Goal: Information Seeking & Learning: Learn about a topic

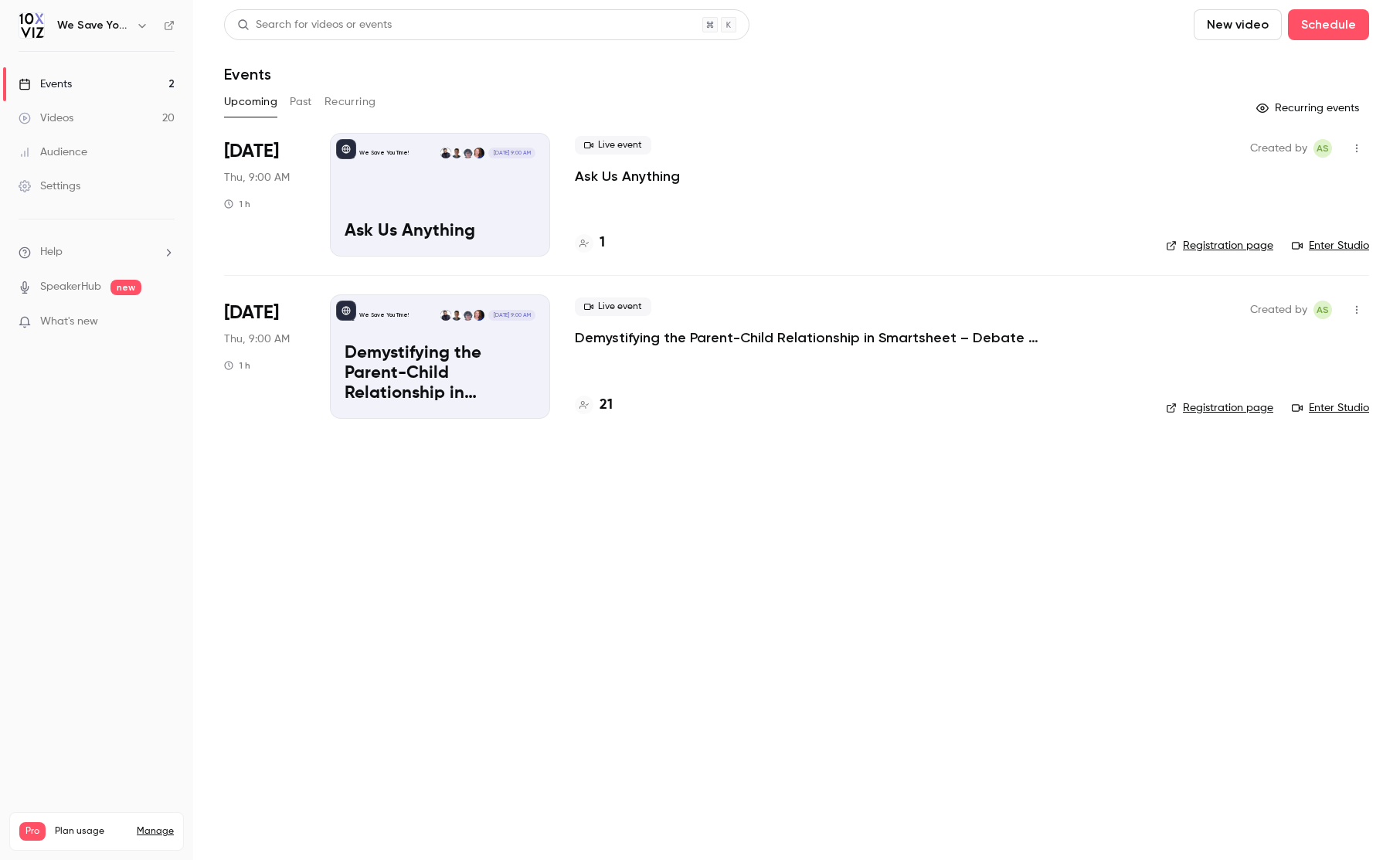
click at [293, 102] on button "Past" at bounding box center [300, 102] width 22 height 25
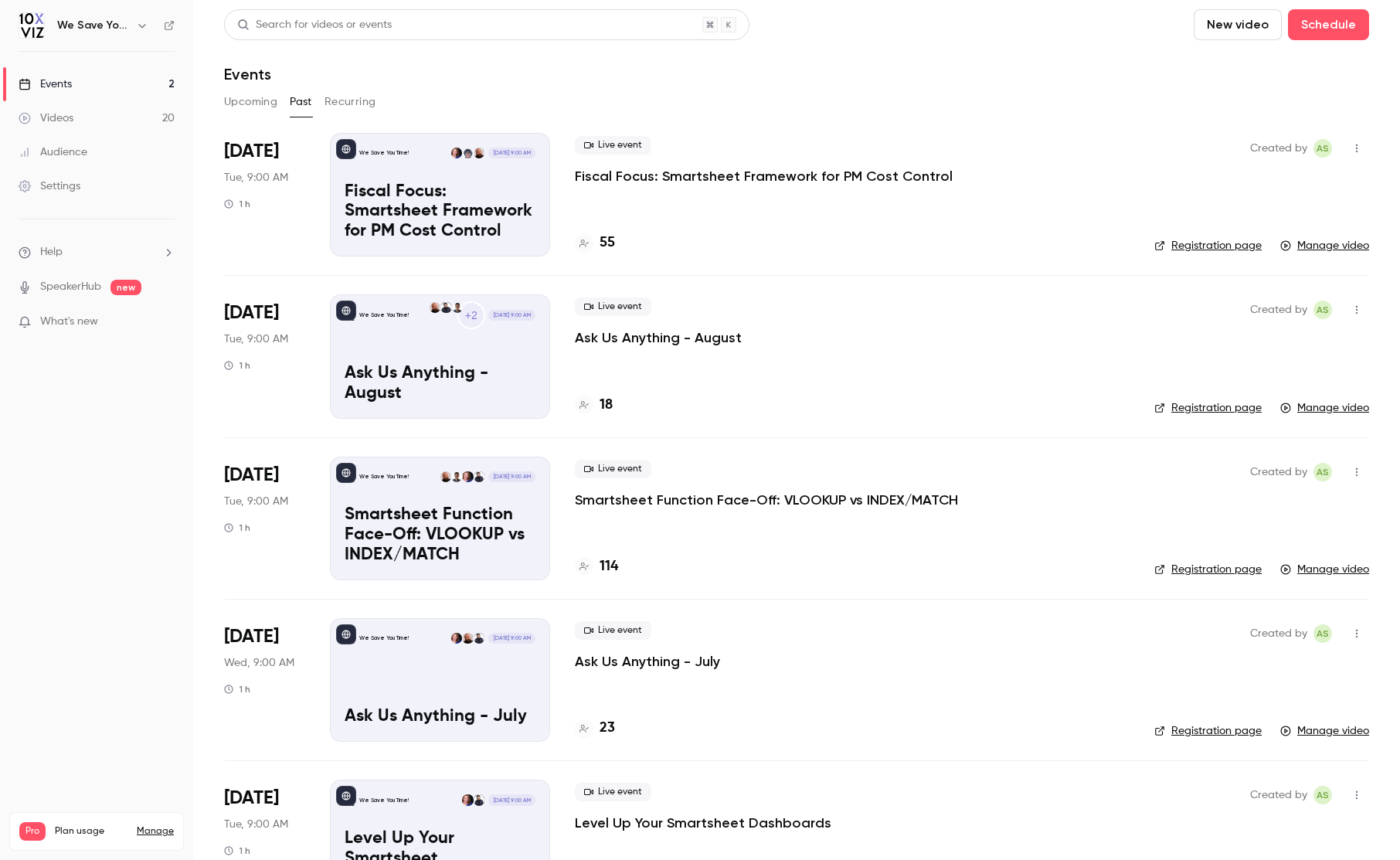
click at [48, 157] on div "Audience" at bounding box center [53, 152] width 69 height 16
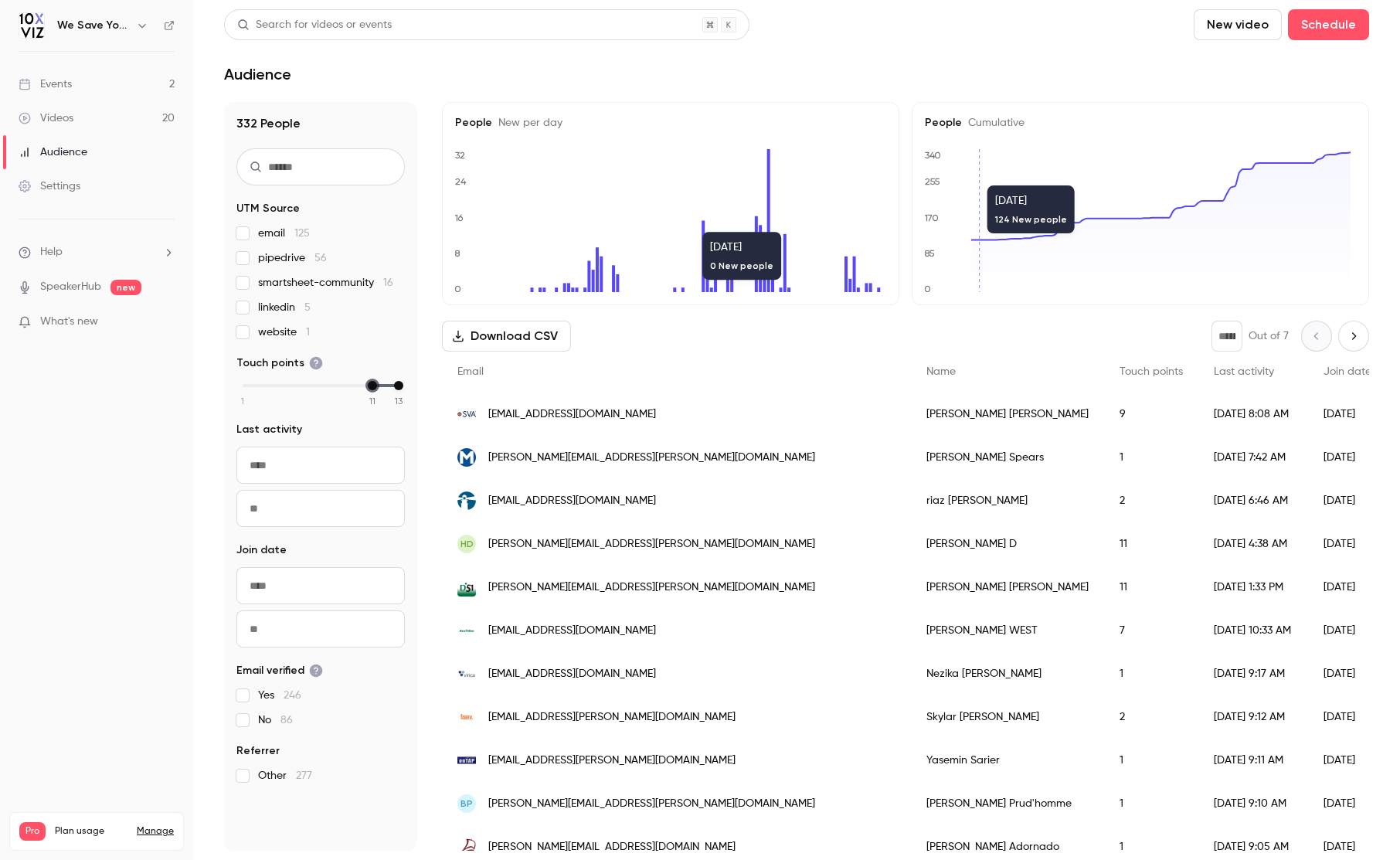
drag, startPoint x: 241, startPoint y: 387, endPoint x: 375, endPoint y: 389, distance: 134.0
click at [375, 389] on div "min" at bounding box center [372, 385] width 9 height 9
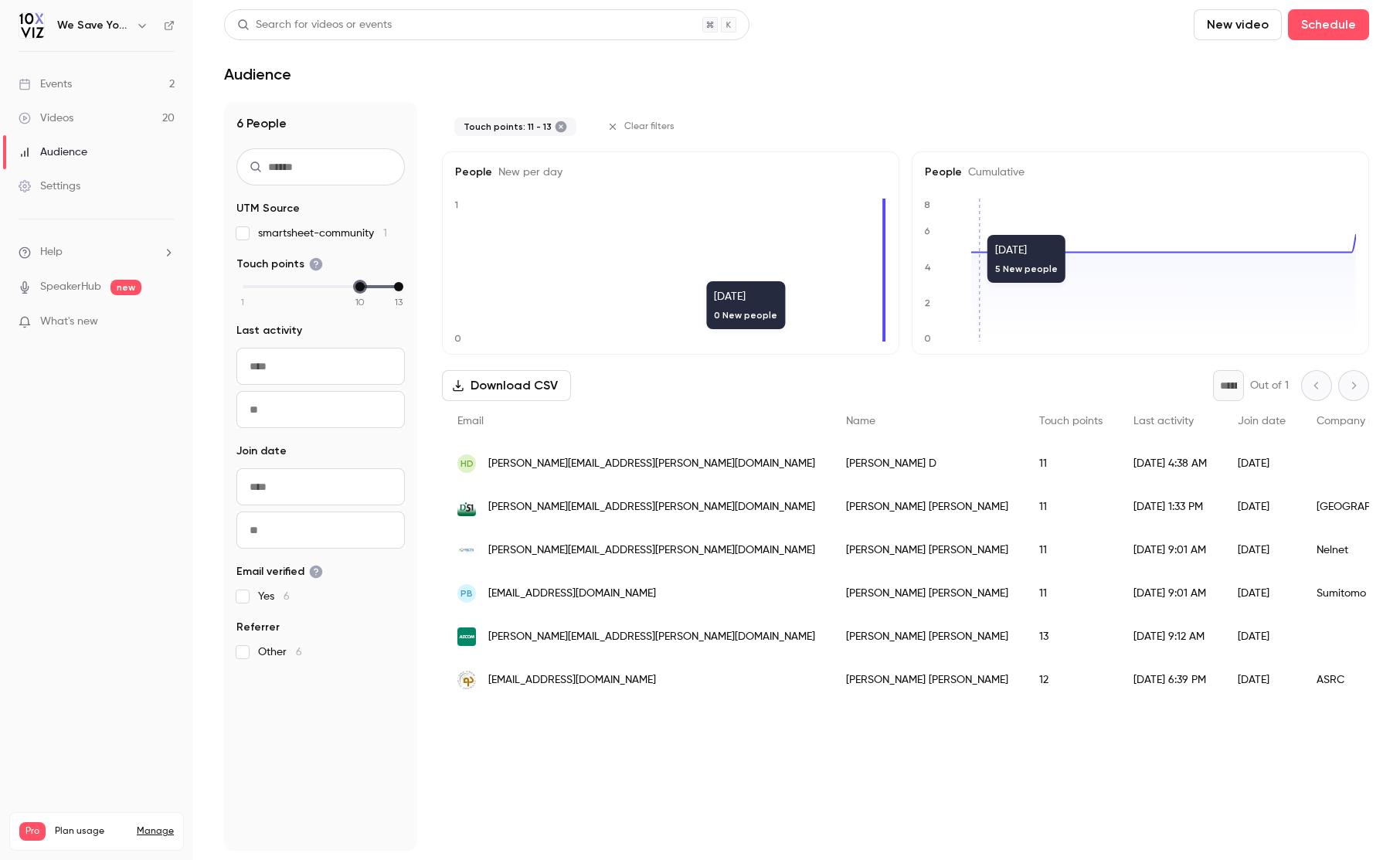
drag, startPoint x: 371, startPoint y: 289, endPoint x: 361, endPoint y: 289, distance: 10.0
click at [361, 289] on div "min" at bounding box center [359, 286] width 9 height 9
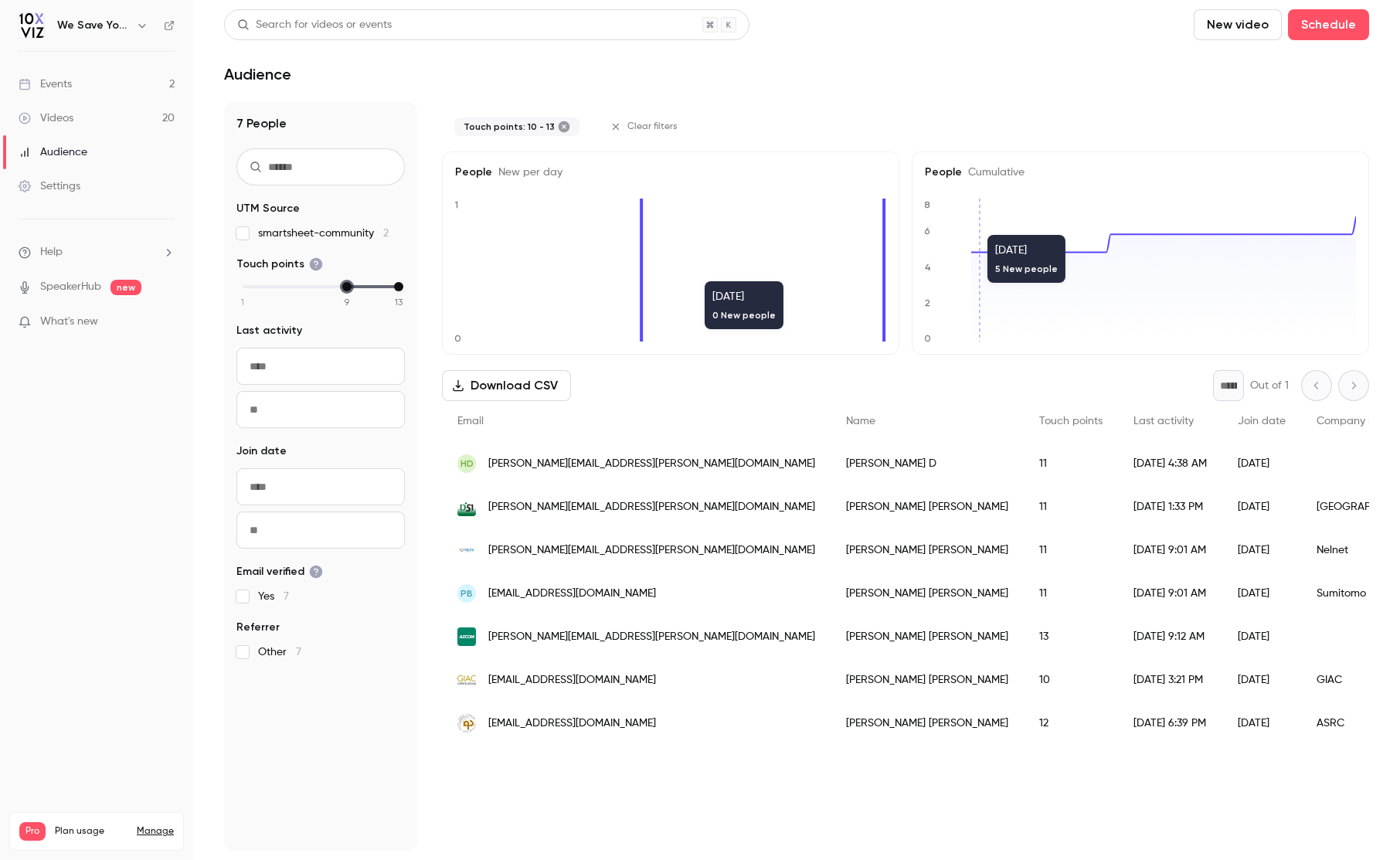
drag, startPoint x: 358, startPoint y: 287, endPoint x: 345, endPoint y: 287, distance: 13.0
click at [345, 287] on div "min" at bounding box center [346, 286] width 9 height 9
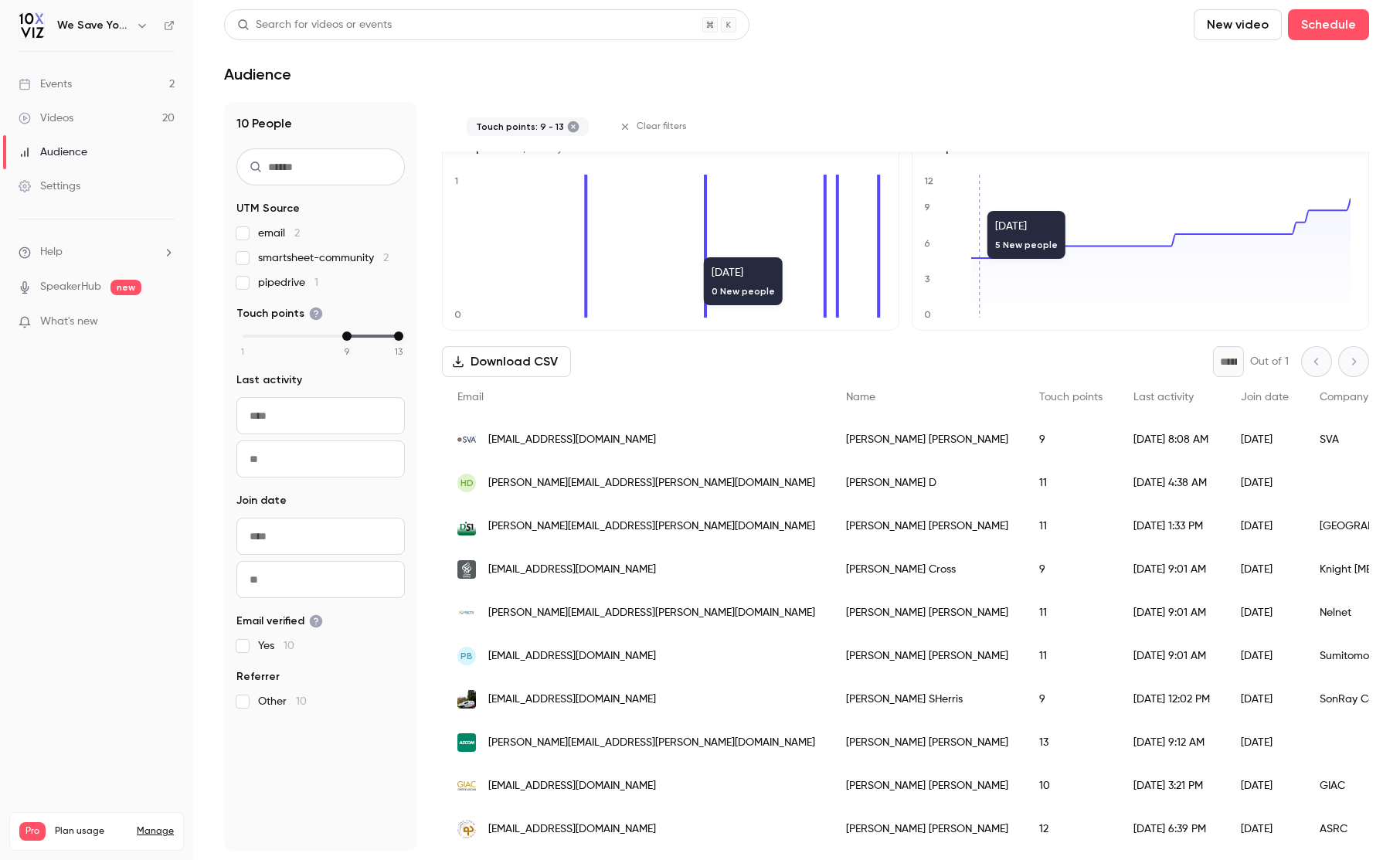
scroll to position [35, 0]
drag, startPoint x: 348, startPoint y: 340, endPoint x: 326, endPoint y: 337, distance: 22.2
click at [326, 337] on div "1 2 3 4 5 6 7 8 9 10 11 12 13" at bounding box center [320, 336] width 156 height 11
drag, startPoint x: 347, startPoint y: 337, endPoint x: 205, endPoint y: 337, distance: 142.0
click at [205, 337] on main "Search for videos or events New video Schedule Audience 10 People UTM Source em…" at bounding box center [797, 430] width 1207 height 860
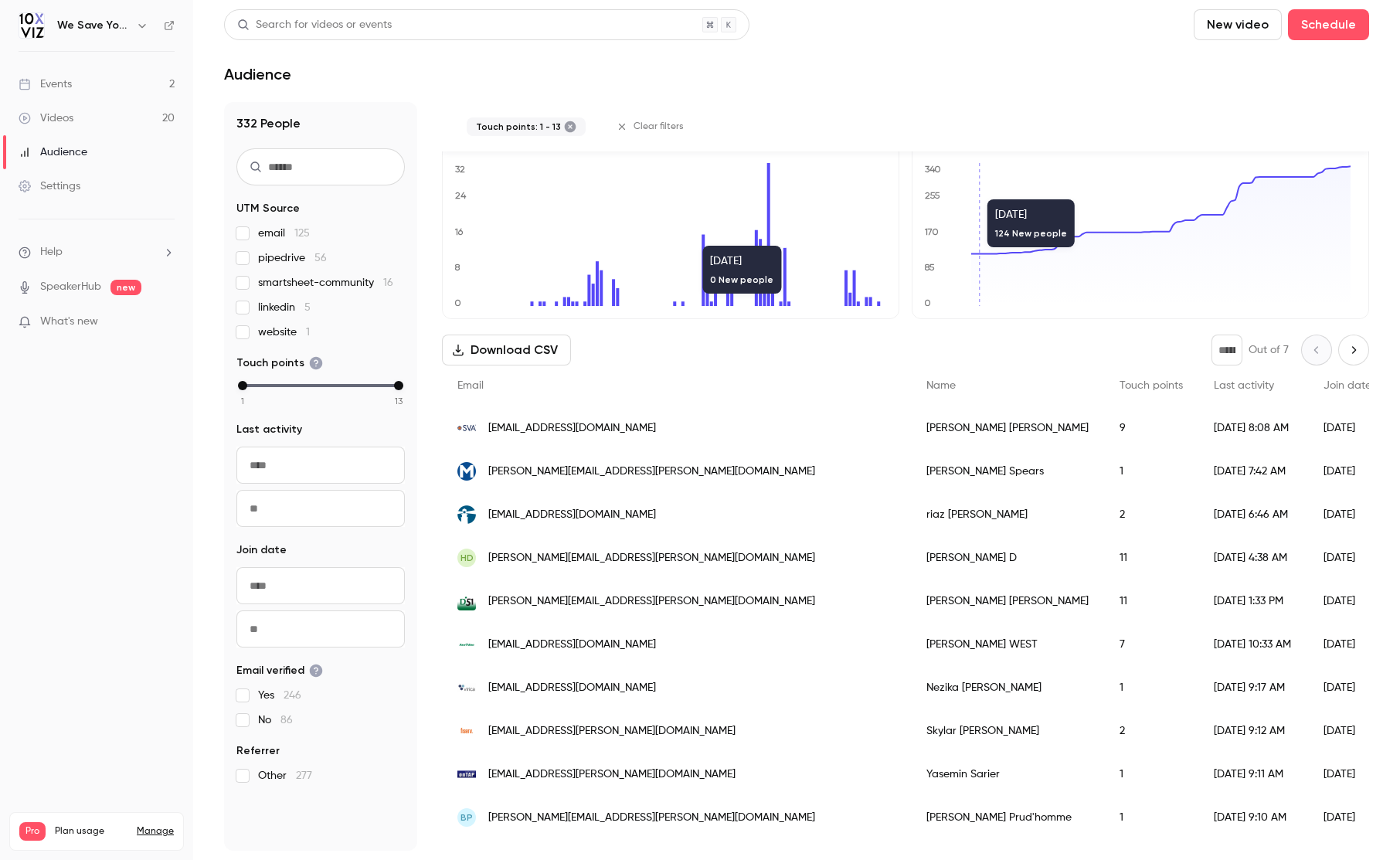
scroll to position [33, 0]
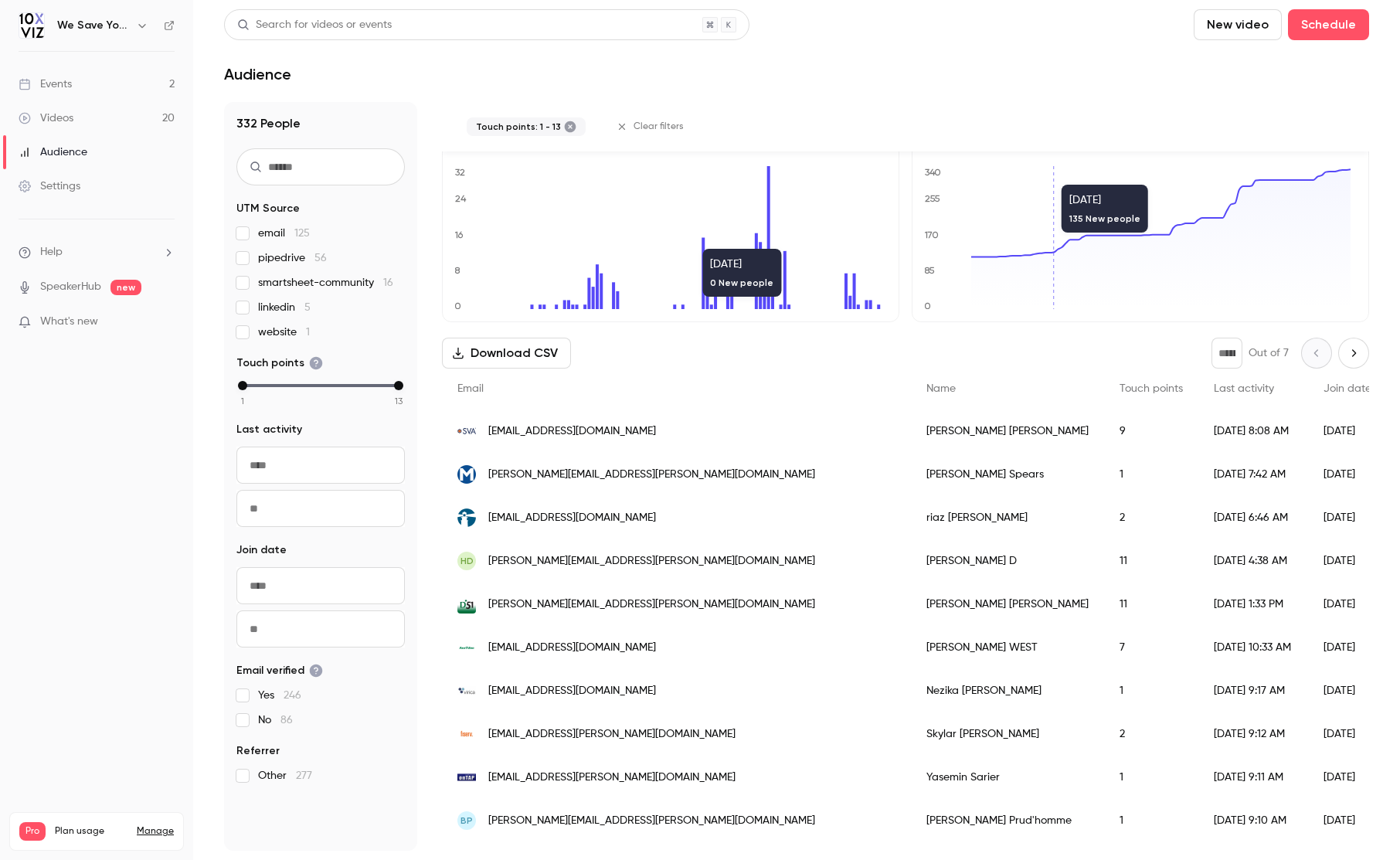
click at [1042, 81] on div "Audience" at bounding box center [797, 74] width 1145 height 19
click at [61, 83] on div "Events" at bounding box center [45, 84] width 53 height 16
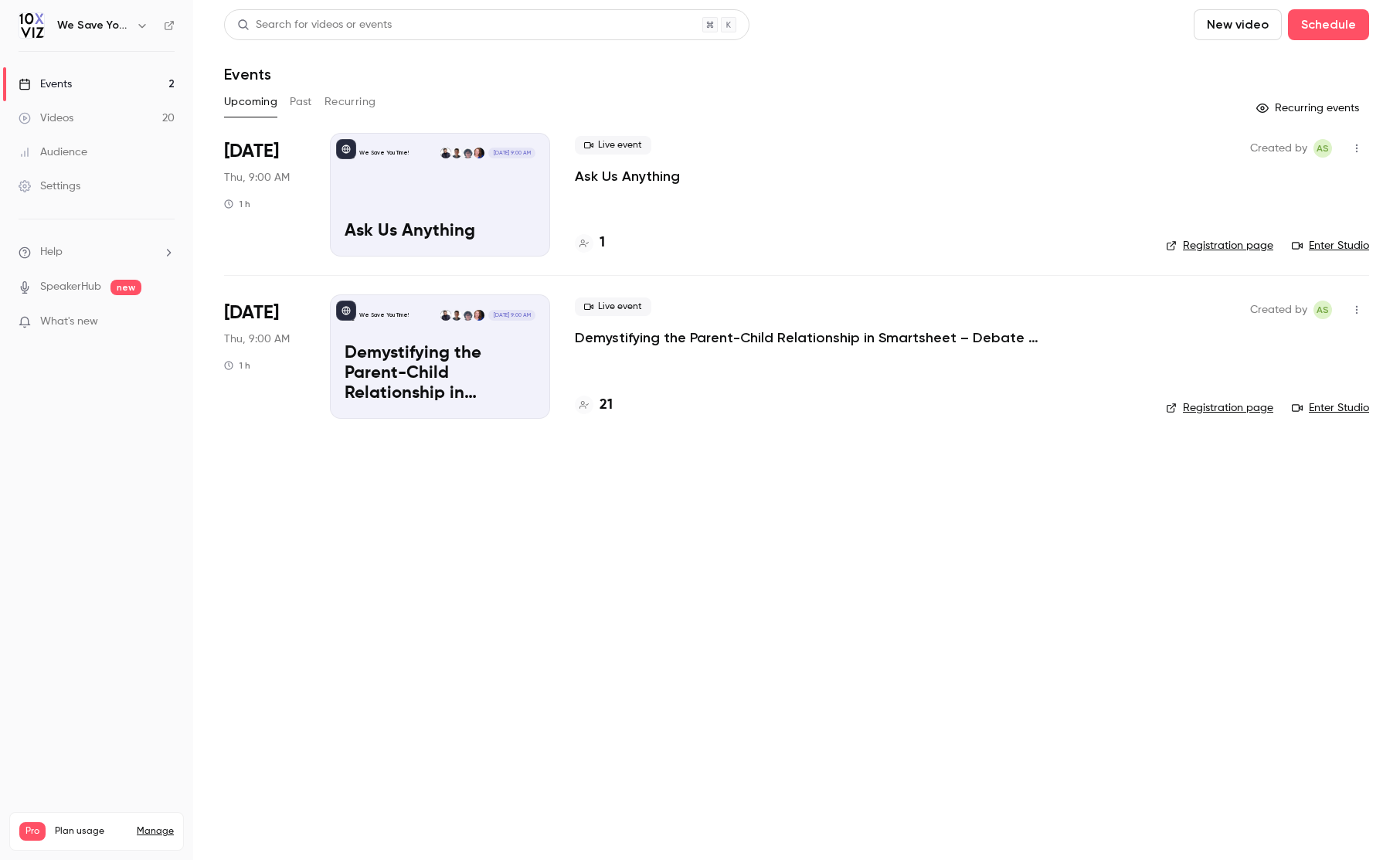
click at [298, 96] on button "Past" at bounding box center [300, 102] width 22 height 25
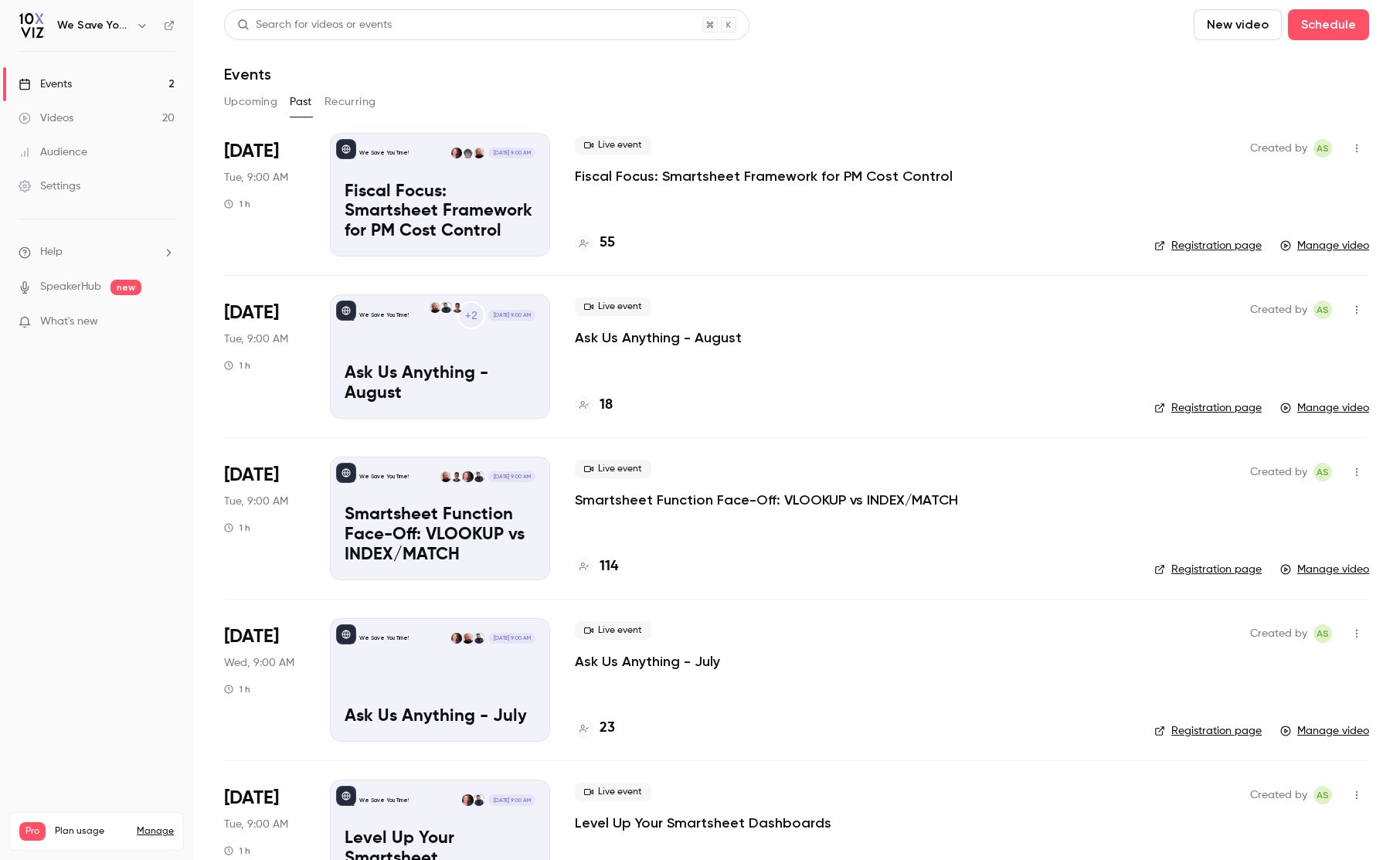
click at [405, 192] on p "Fiscal Focus: Smartsheet Framework for PM Cost Control" at bounding box center [440, 212] width 191 height 60
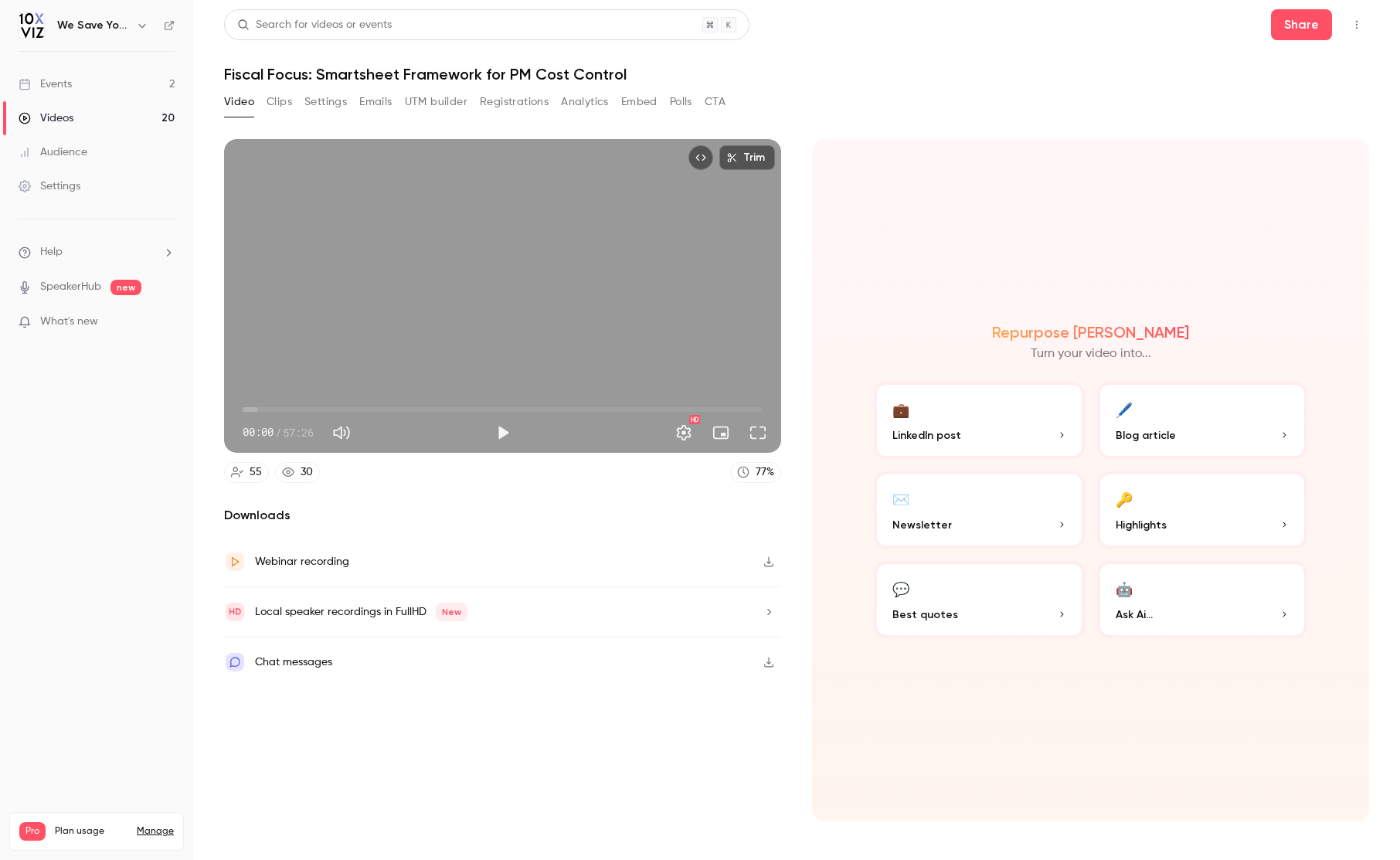
click at [52, 91] on div "Events" at bounding box center [45, 84] width 53 height 16
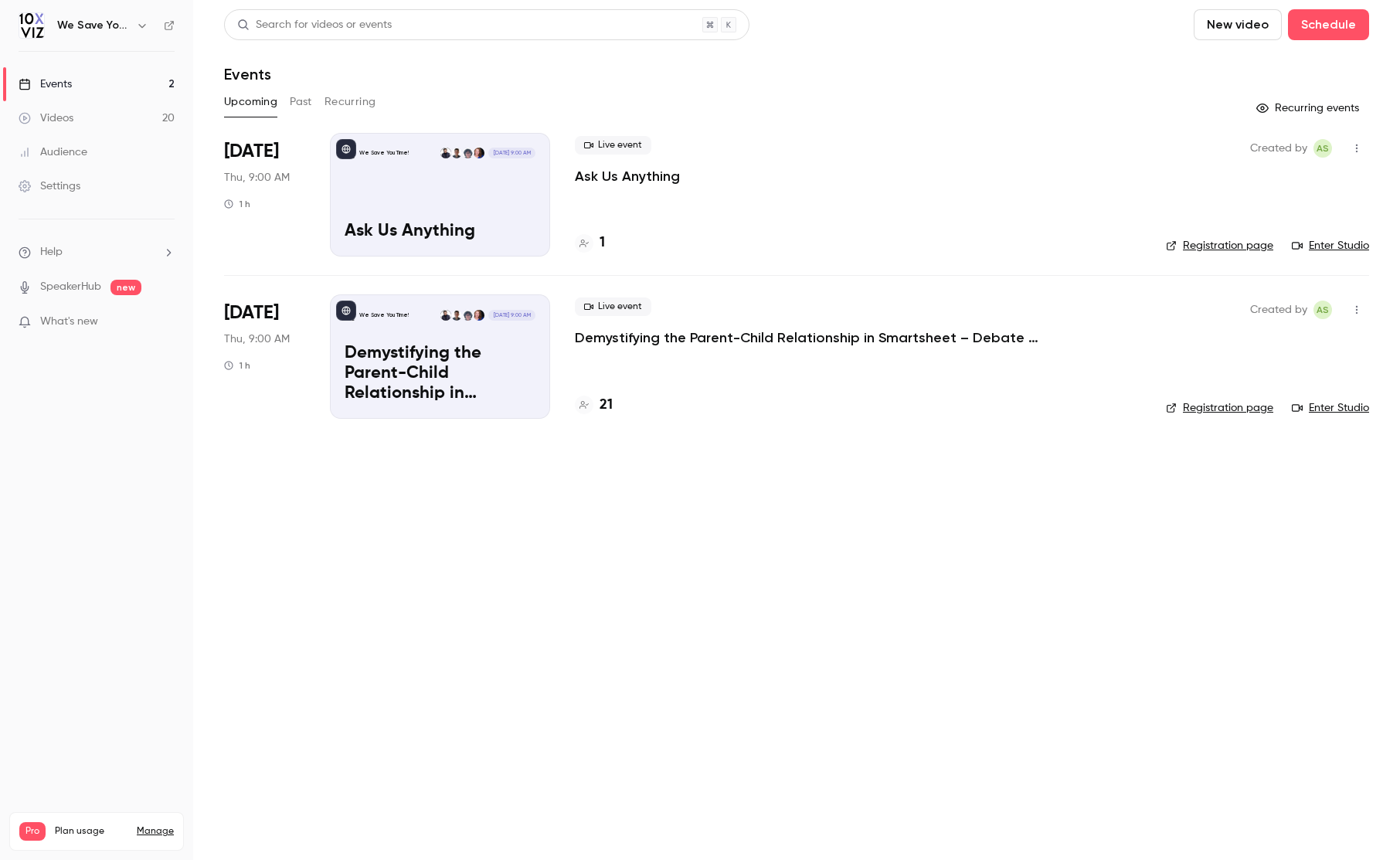
click at [428, 378] on p "Demystifying the Parent-Child Relationship in Smartsheet – Debate at the Dinner…" at bounding box center [440, 373] width 191 height 60
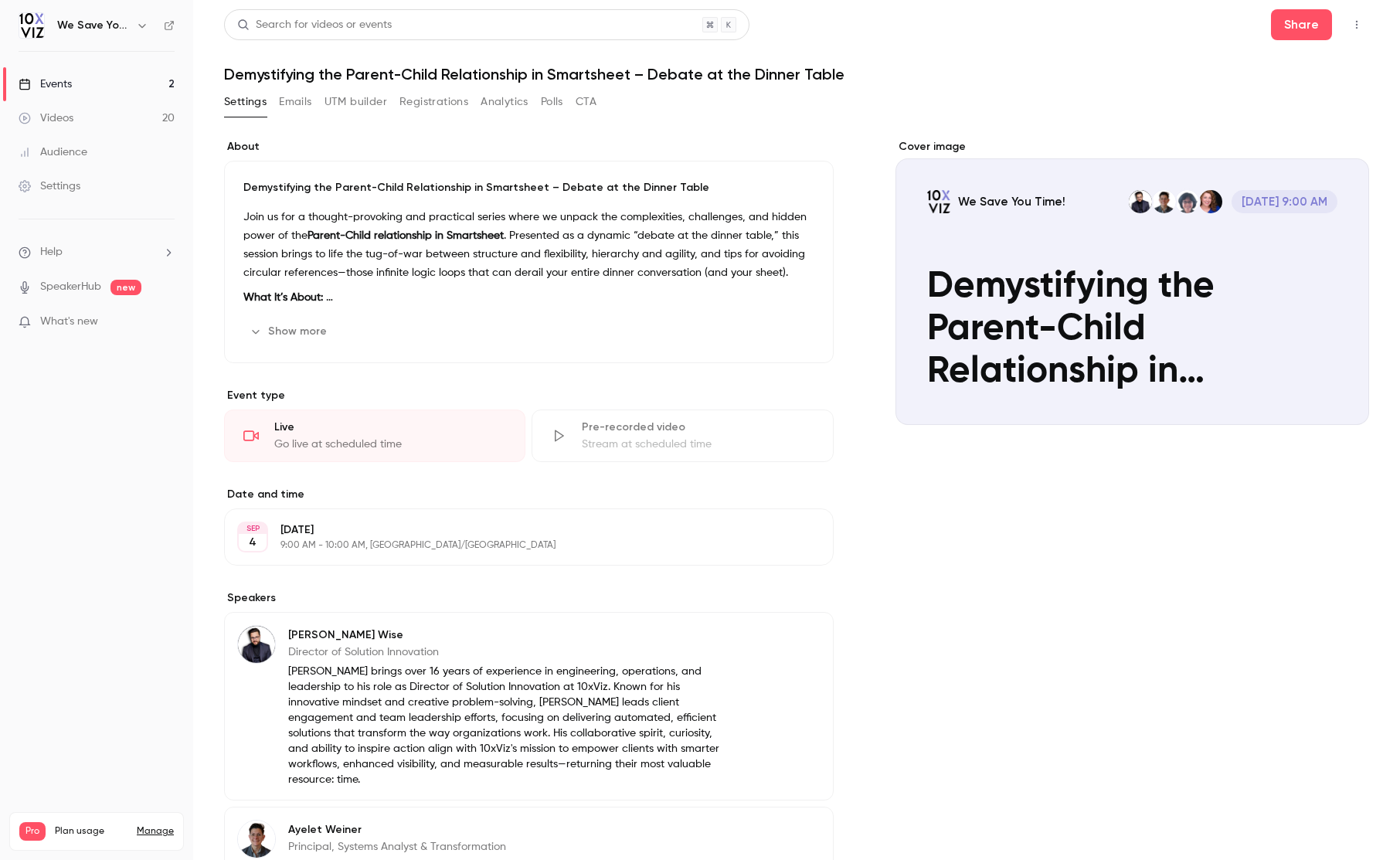
click at [306, 333] on button "Show more" at bounding box center [289, 332] width 93 height 25
